Goal: Task Accomplishment & Management: Manage account settings

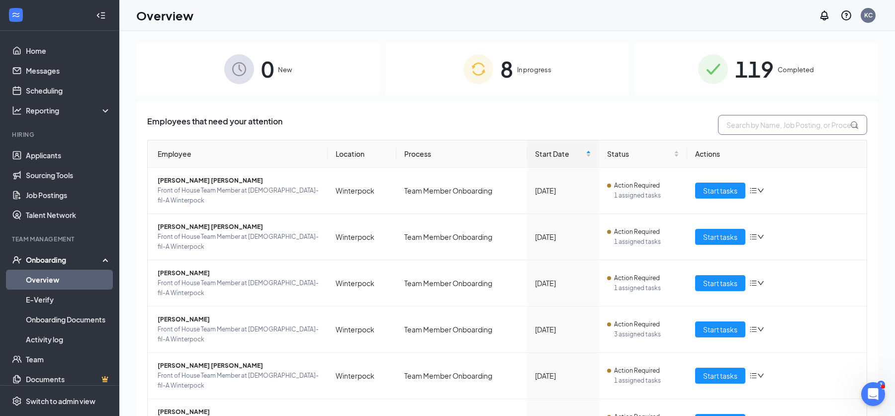
click at [754, 126] on input "text" at bounding box center [792, 125] width 149 height 20
type input "b"
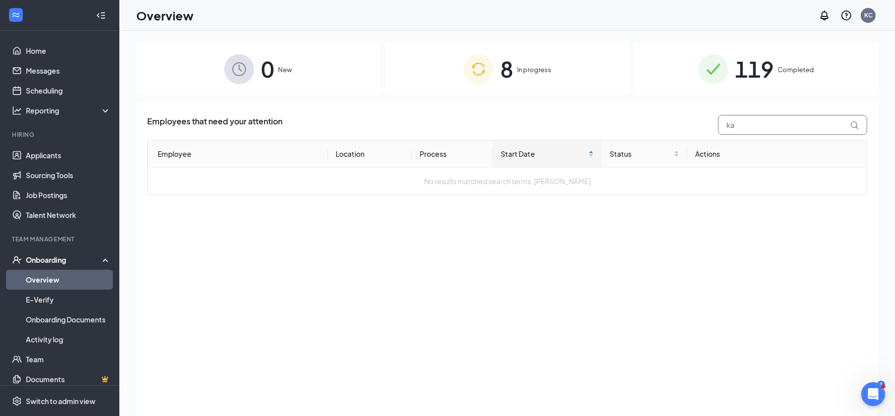
type input "k"
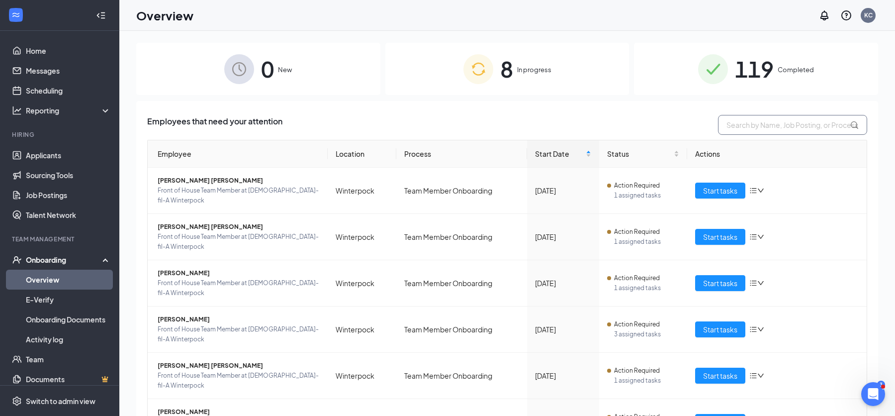
click at [808, 123] on input "text" at bounding box center [792, 125] width 149 height 20
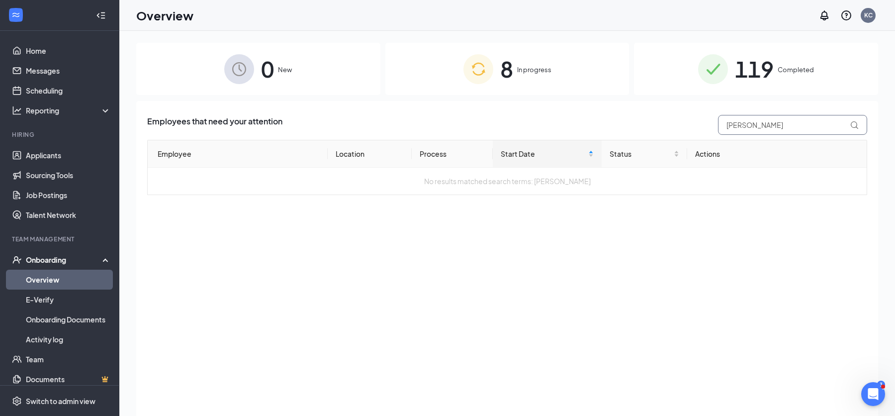
type input "[PERSON_NAME]"
click at [54, 75] on link "Messages" at bounding box center [68, 71] width 85 height 20
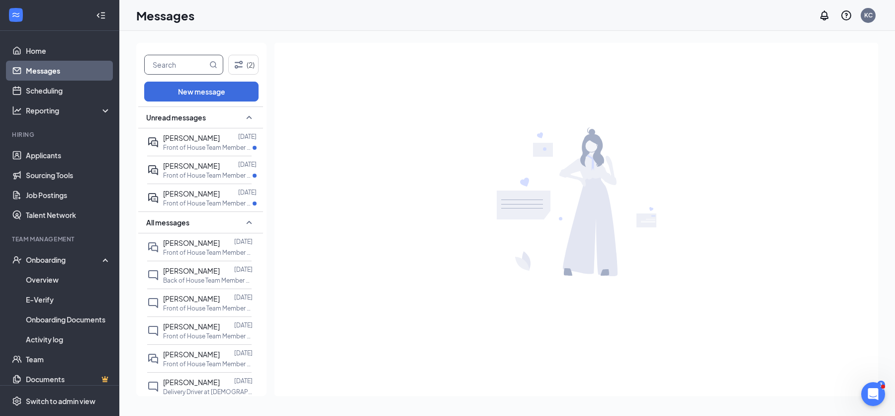
click at [188, 63] on input "text" at bounding box center [176, 64] width 63 height 19
type input "[PERSON_NAME]"
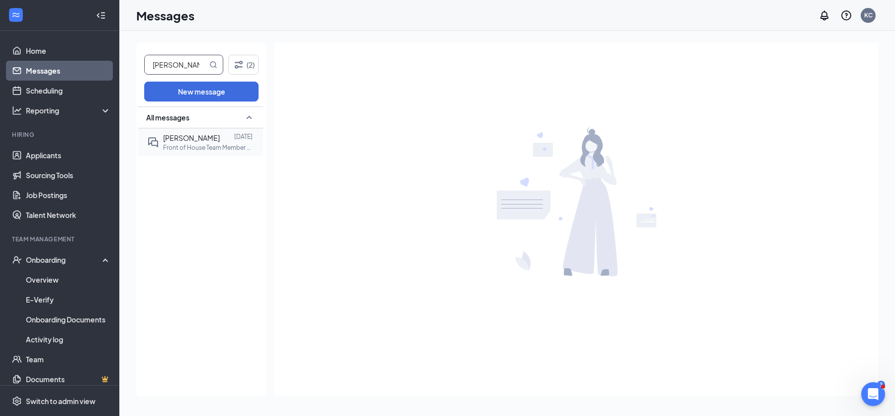
click at [176, 141] on span "[PERSON_NAME]" at bounding box center [191, 137] width 57 height 9
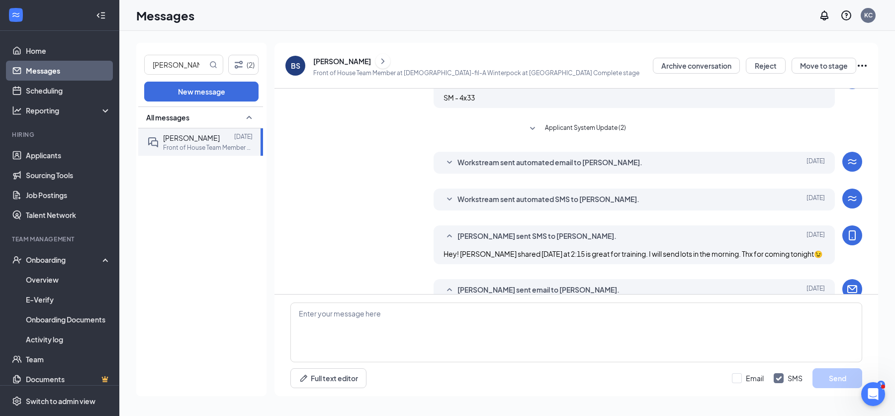
scroll to position [216, 0]
click at [535, 200] on span "Workstream sent automated SMS to [PERSON_NAME]." at bounding box center [548, 200] width 182 height 12
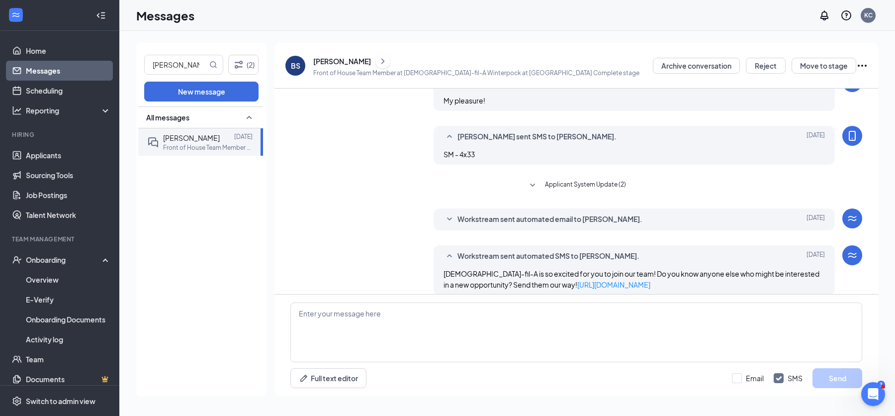
scroll to position [156, 0]
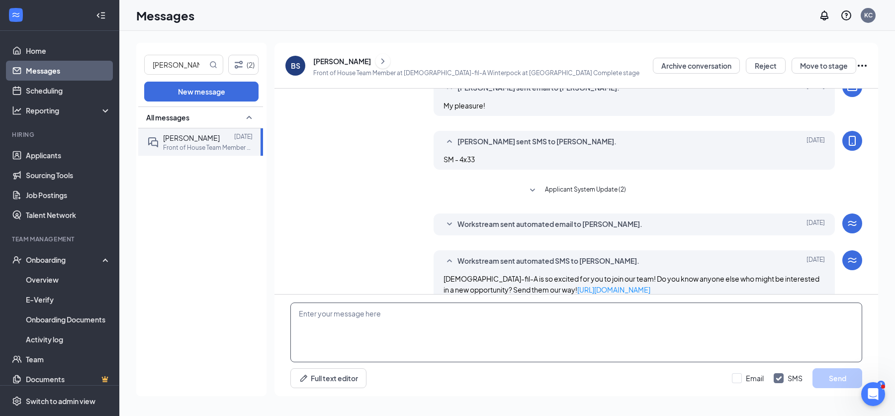
paste textarea "at Winterpock [STREET_ADDRESS] Work [PHONE_NUMBER] | Fax [PHONE_NUMBER] [DATE] …"
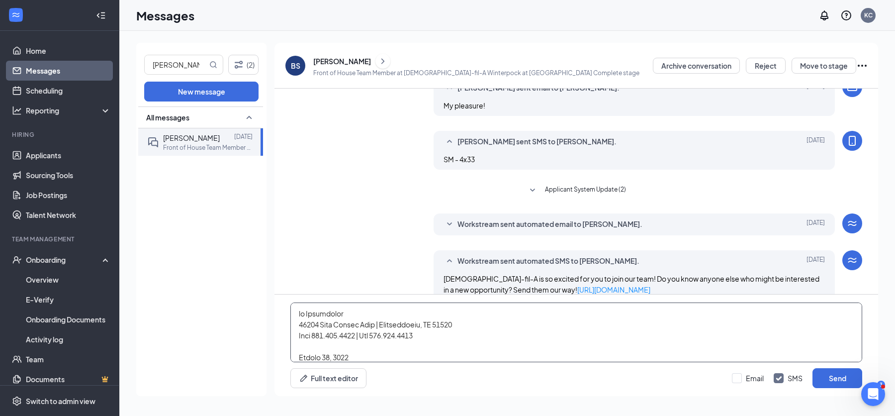
scroll to position [294, 0]
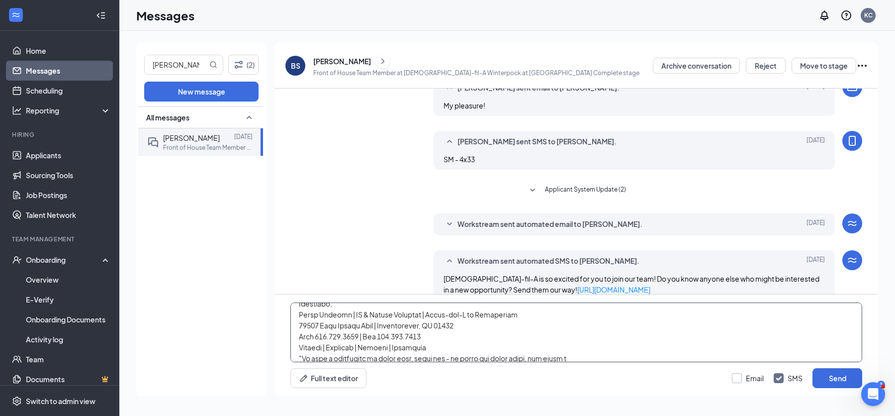
type textarea "at Winterpock [STREET_ADDRESS] Work [PHONE_NUMBER] | Fax [PHONE_NUMBER] [DATE] …"
click at [740, 377] on input "Email" at bounding box center [748, 378] width 32 height 10
checkbox input "true"
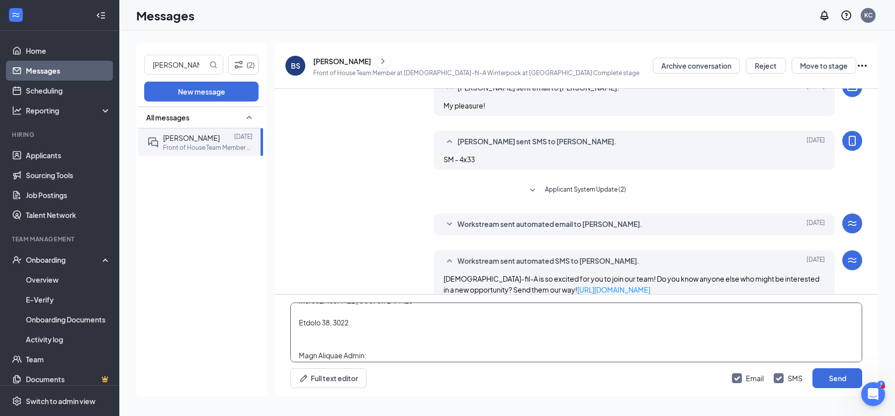
scroll to position [0, 0]
drag, startPoint x: 440, startPoint y: 339, endPoint x: 291, endPoint y: 310, distance: 150.9
click at [291, 310] on textarea at bounding box center [576, 332] width 572 height 60
click at [476, 334] on textarea at bounding box center [576, 332] width 572 height 60
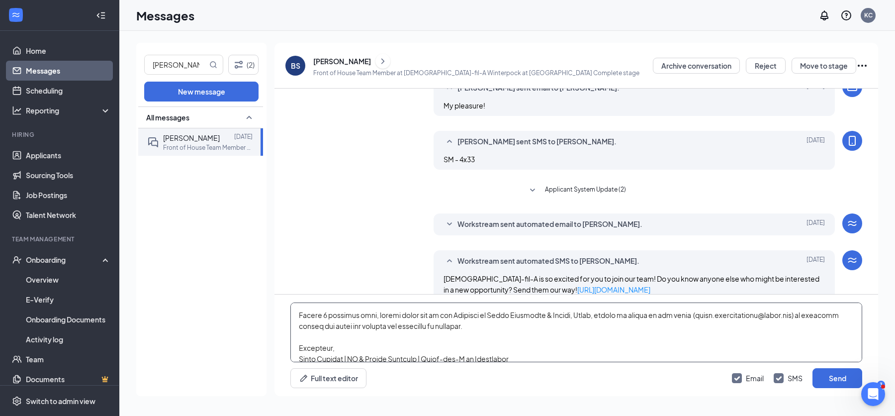
scroll to position [200, 0]
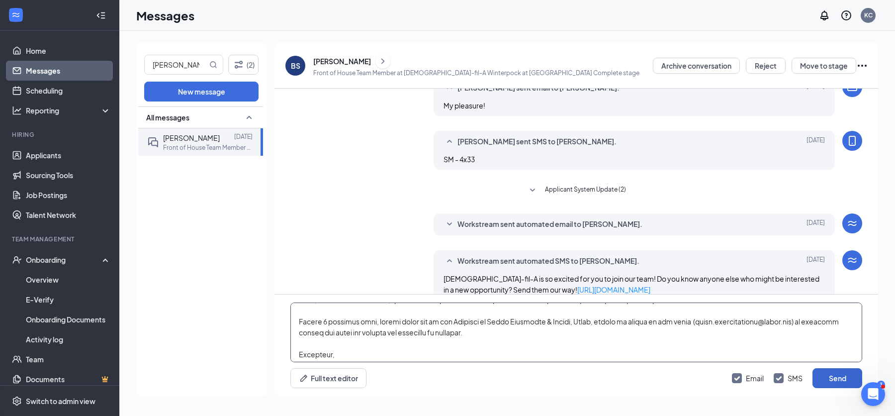
type textarea "[DATE] Dear [PERSON_NAME]: The Winterpock [DEMOGRAPHIC_DATA]-fil-A Leadership T…"
click at [830, 380] on button "Send" at bounding box center [838, 378] width 50 height 20
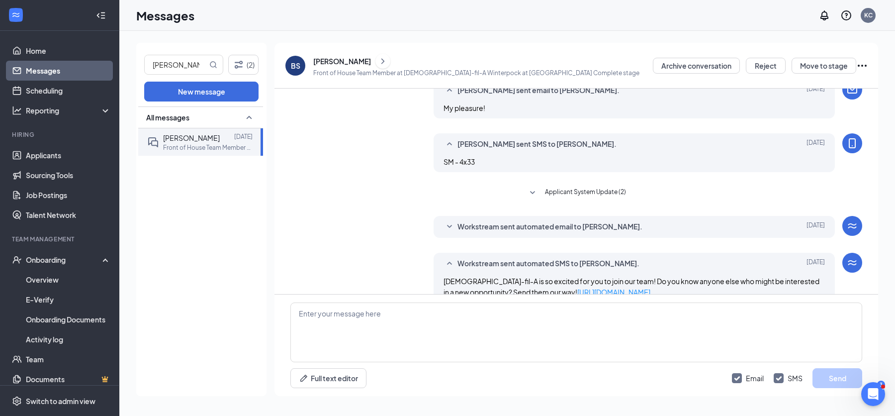
scroll to position [0, 0]
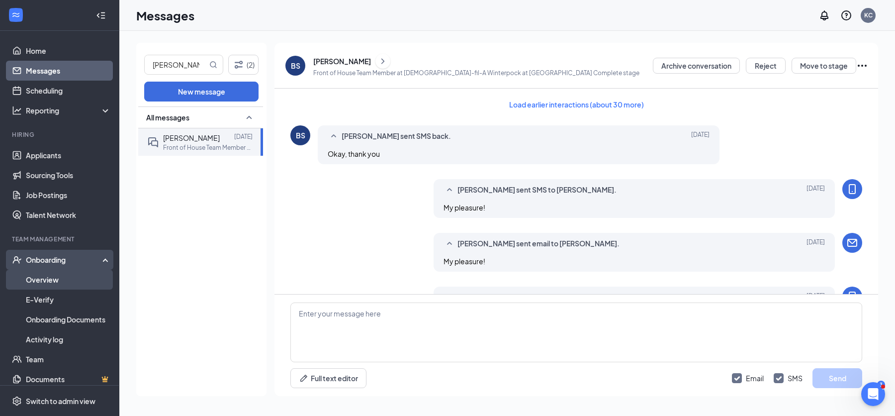
click at [45, 283] on link "Overview" at bounding box center [68, 280] width 85 height 20
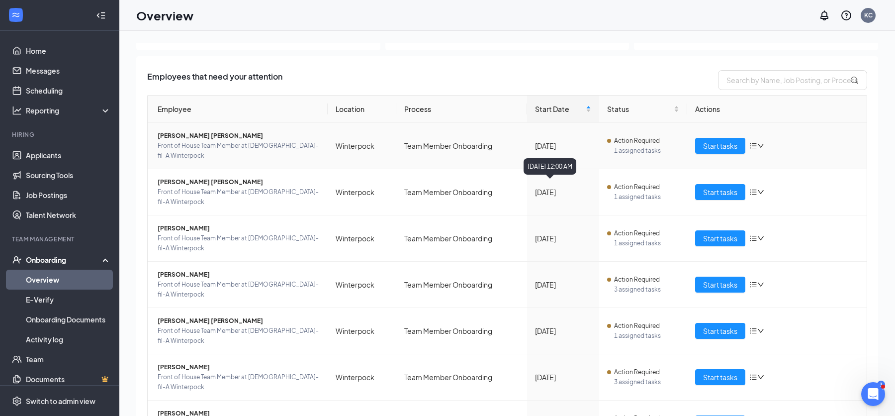
scroll to position [48, 0]
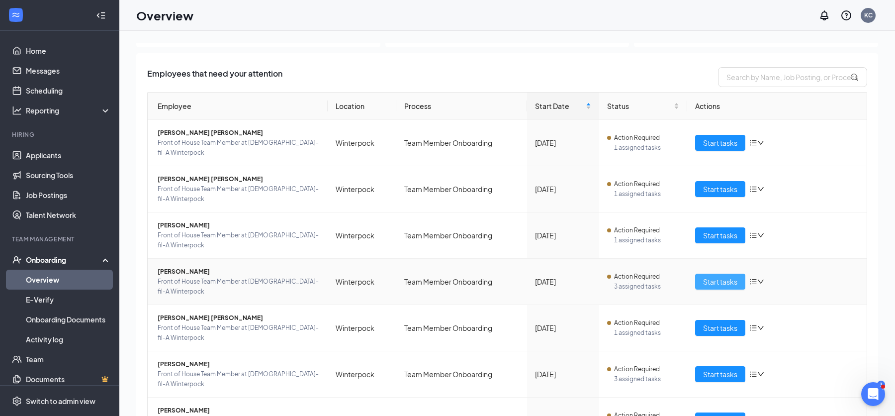
click at [704, 276] on span "Start tasks" at bounding box center [720, 281] width 34 height 11
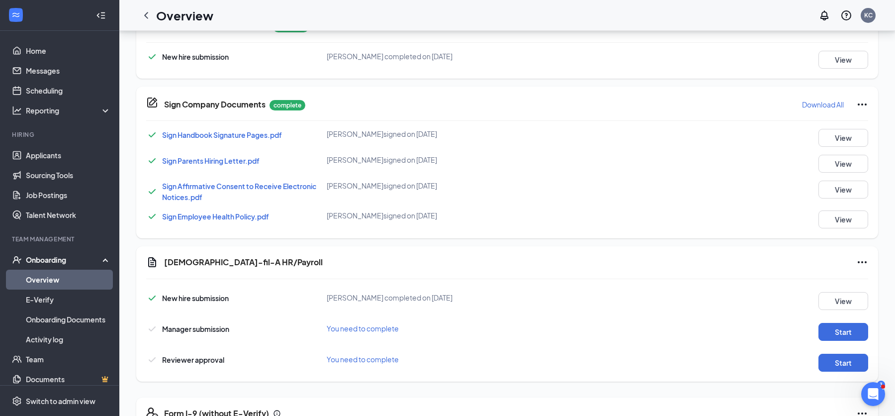
scroll to position [316, 0]
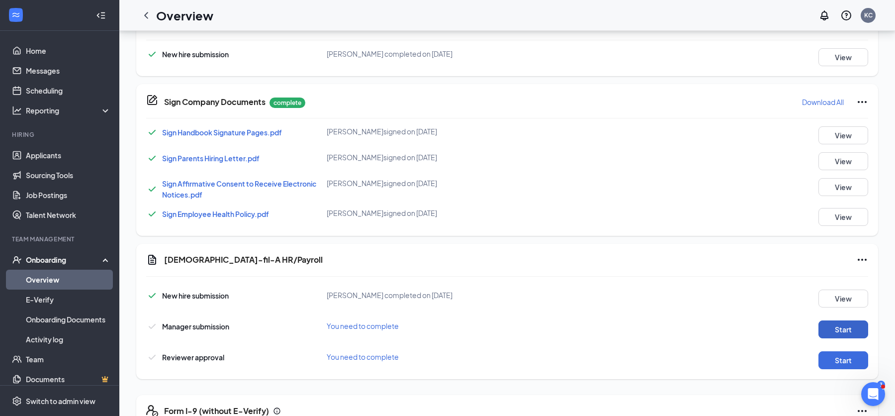
click at [825, 323] on button "Start" at bounding box center [844, 329] width 50 height 18
click at [835, 358] on button "Start" at bounding box center [844, 360] width 50 height 18
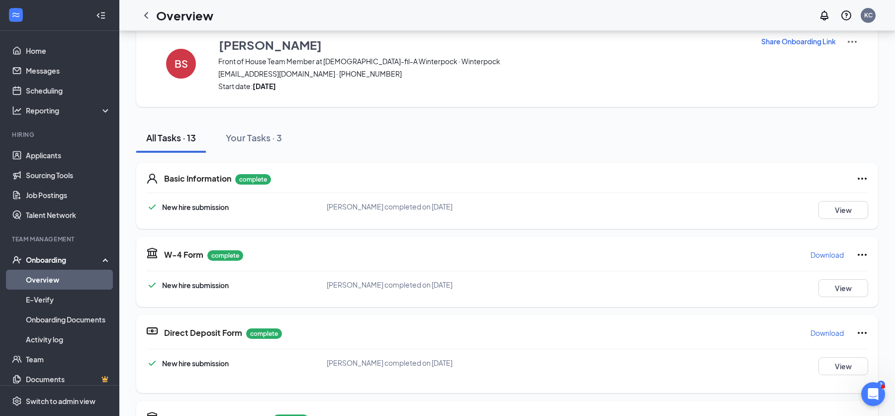
scroll to position [0, 0]
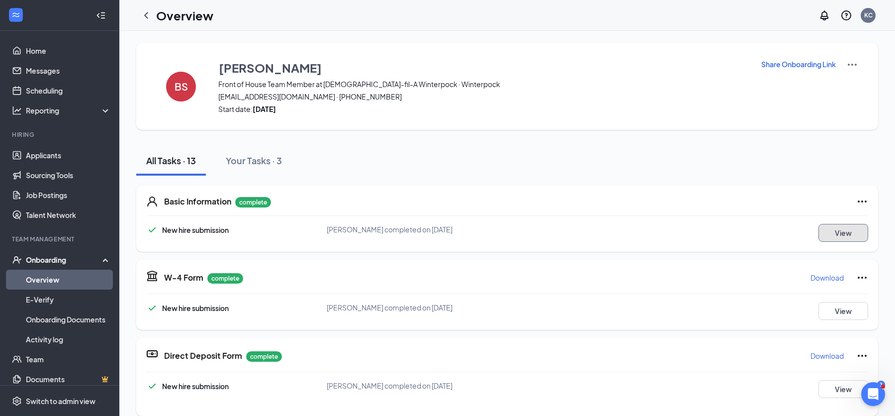
click at [830, 232] on button "View" at bounding box center [844, 233] width 50 height 18
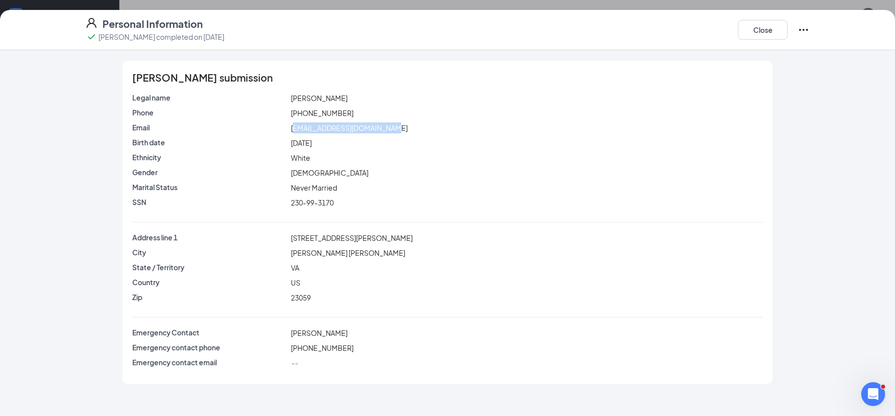
drag, startPoint x: 399, startPoint y: 129, endPoint x: 293, endPoint y: 125, distance: 106.5
click at [293, 125] on div "[EMAIL_ADDRESS][DOMAIN_NAME]" at bounding box center [527, 127] width 476 height 11
copy span "[EMAIL_ADDRESS][DOMAIN_NAME]"
drag, startPoint x: 345, startPoint y: 111, endPoint x: 292, endPoint y: 113, distance: 52.7
click at [290, 114] on div "[PHONE_NUMBER]" at bounding box center [527, 112] width 476 height 11
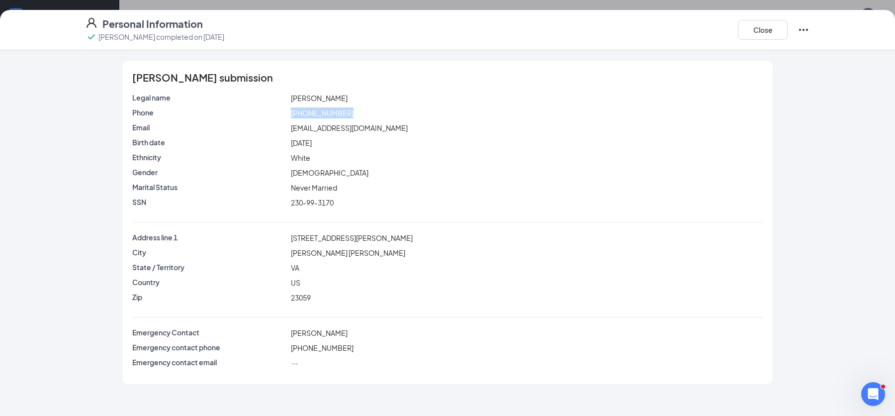
copy span "[PHONE_NUMBER]"
click at [773, 33] on button "Close" at bounding box center [763, 30] width 50 height 20
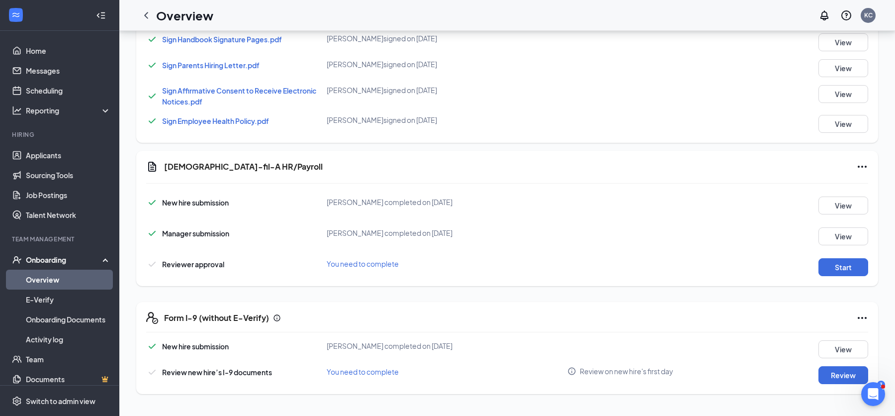
scroll to position [412, 0]
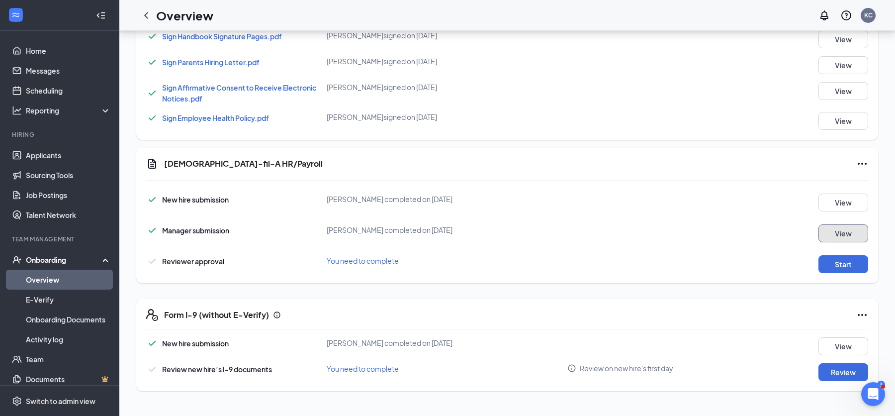
click at [828, 234] on button "View" at bounding box center [844, 233] width 50 height 18
click at [828, 266] on button "Start" at bounding box center [844, 264] width 50 height 18
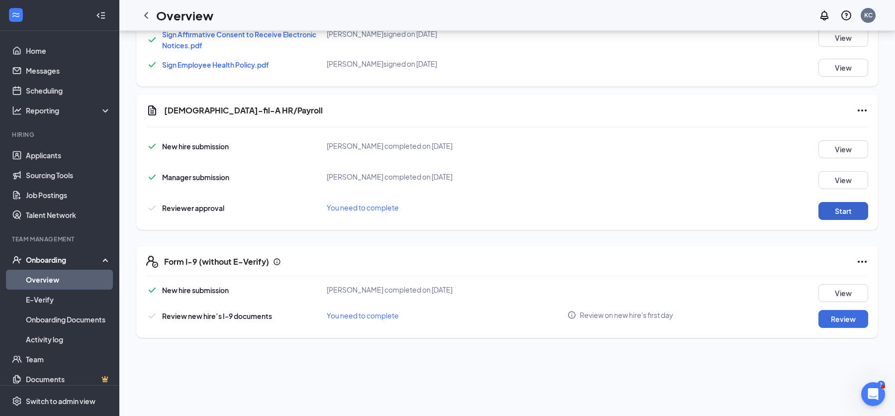
scroll to position [105, 0]
click at [826, 316] on button "Review" at bounding box center [844, 319] width 50 height 18
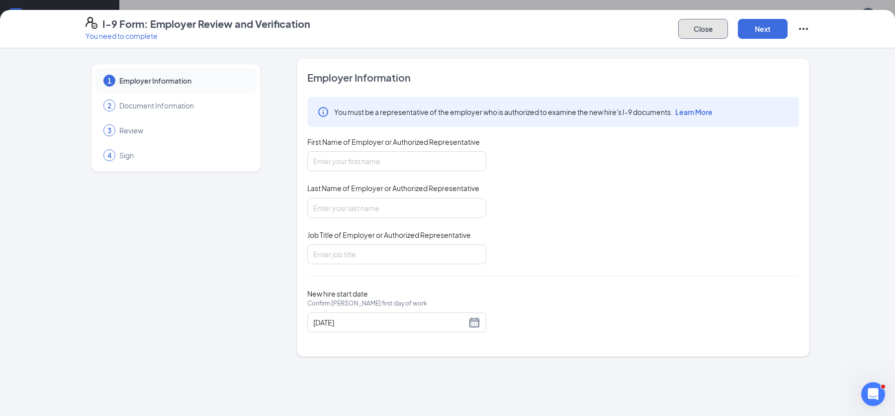
click at [709, 30] on button "Close" at bounding box center [703, 29] width 50 height 20
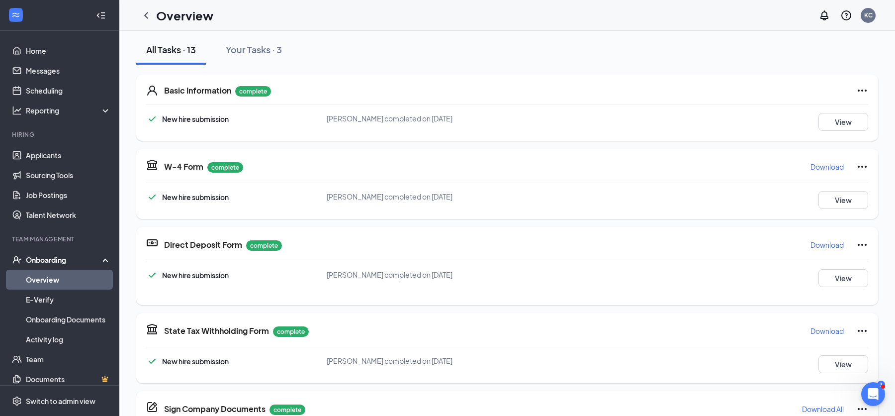
scroll to position [0, 0]
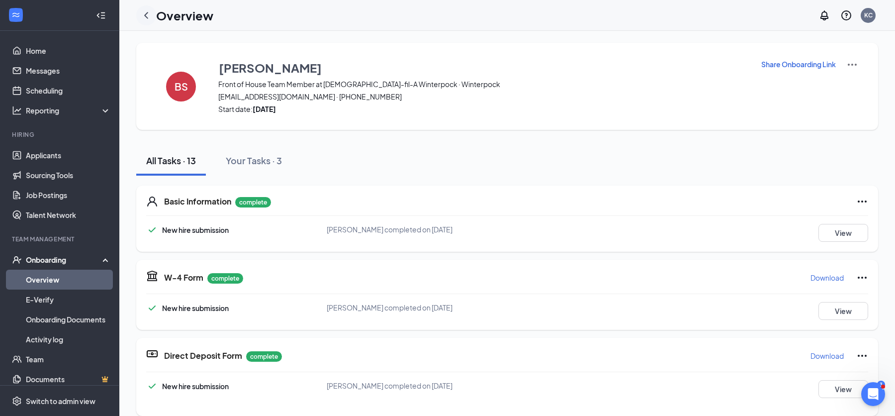
click at [145, 18] on icon "ChevronLeft" at bounding box center [146, 15] width 12 height 12
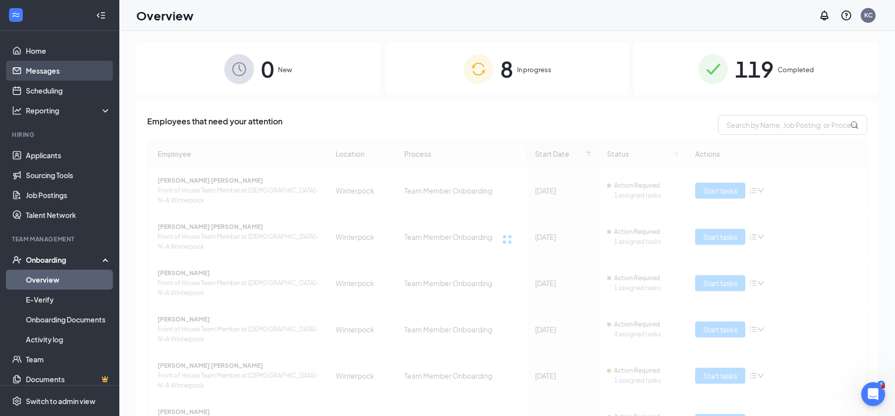
click at [56, 70] on link "Messages" at bounding box center [68, 71] width 85 height 20
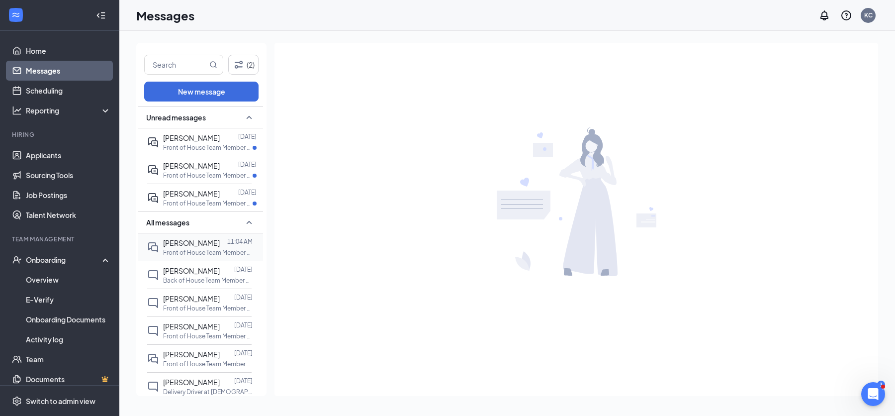
click at [201, 249] on p "Front of House Team Member at [DEMOGRAPHIC_DATA]-fil-A Winterpock at [GEOGRAPHI…" at bounding box center [208, 252] width 90 height 8
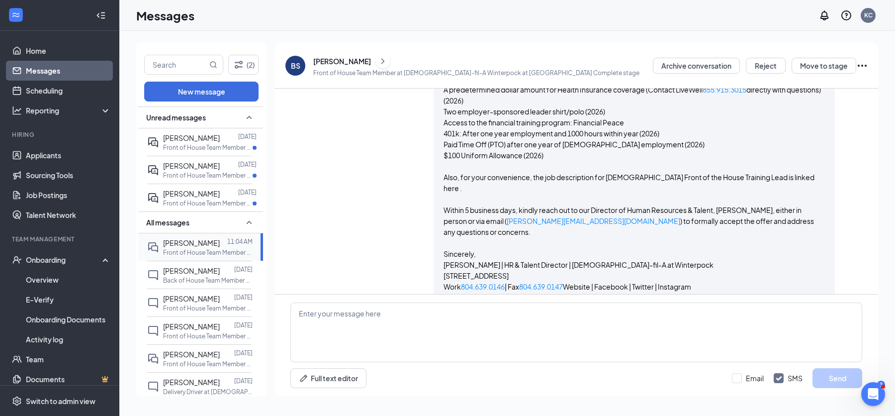
scroll to position [885, 0]
click at [328, 330] on textarea at bounding box center [576, 332] width 572 height 60
